Goal: Task Accomplishment & Management: Manage account settings

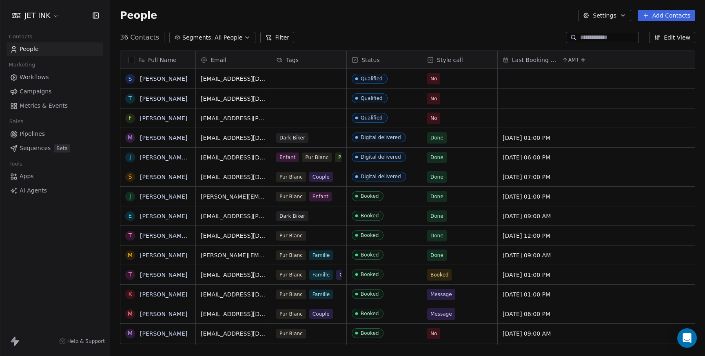
scroll to position [313, 595]
click at [159, 237] on link "[PERSON_NAME] [PERSON_NAME]" at bounding box center [188, 236] width 97 height 7
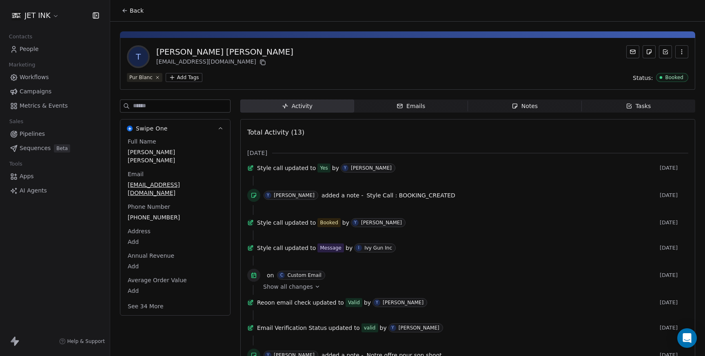
click at [519, 110] on div "Notes" at bounding box center [525, 106] width 26 height 9
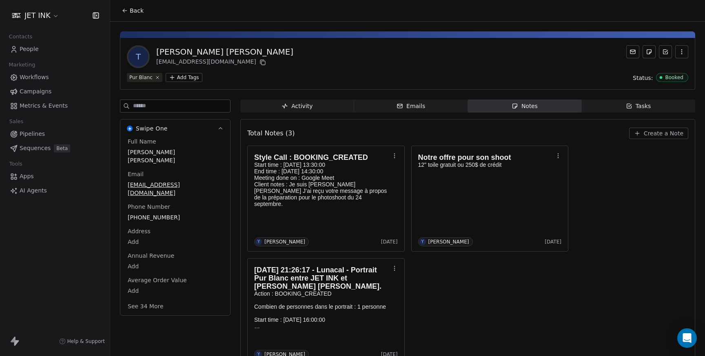
click at [674, 132] on span "Create a Note" at bounding box center [664, 133] width 40 height 8
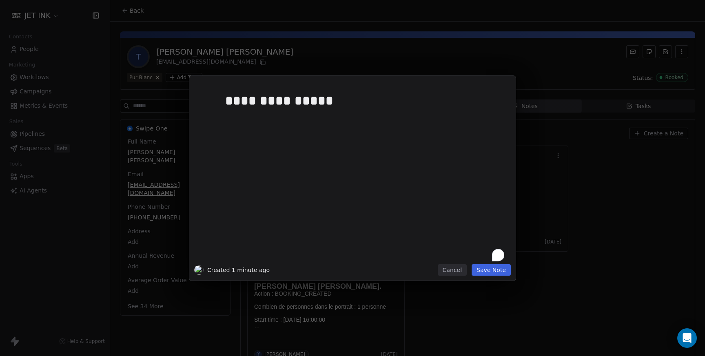
click at [491, 272] on button "Save Note" at bounding box center [491, 269] width 39 height 11
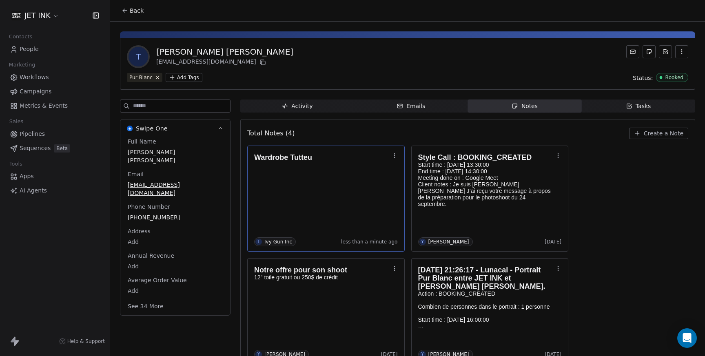
click at [394, 156] on icon "button" at bounding box center [394, 156] width 7 height 7
click at [406, 173] on button "Edit" at bounding box center [420, 173] width 55 height 13
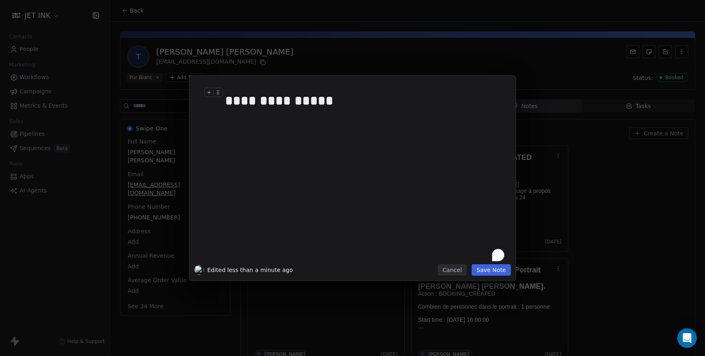
click at [339, 94] on div "**********" at bounding box center [364, 101] width 279 height 20
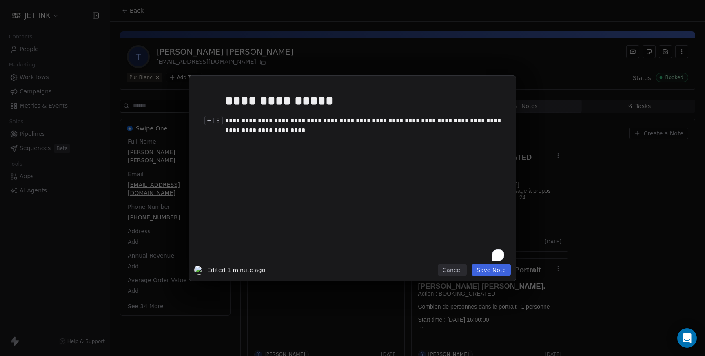
click at [499, 271] on button "Save Note" at bounding box center [491, 269] width 39 height 11
